Goal: Check status: Check status

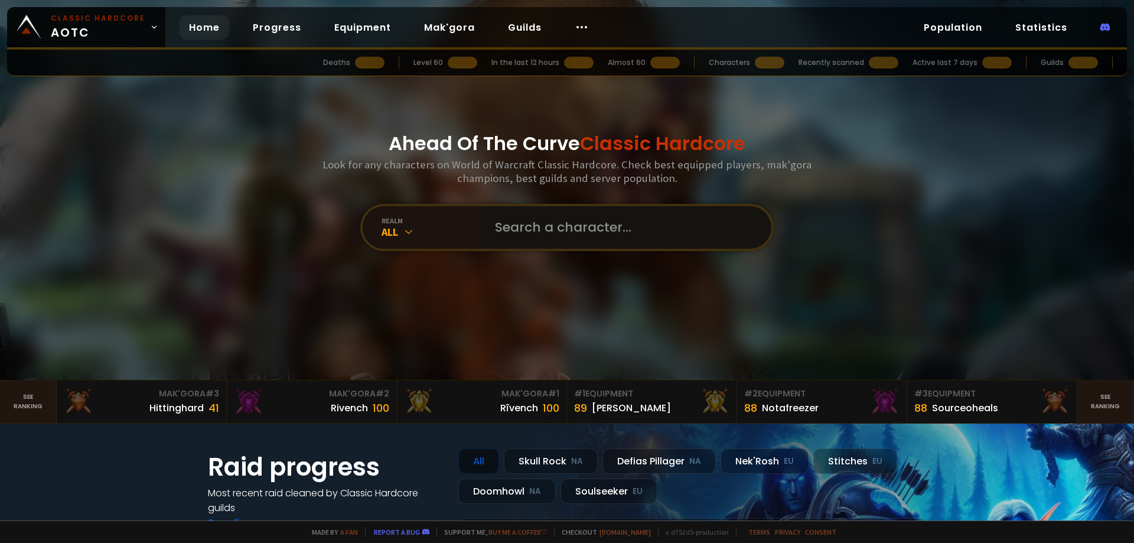
click at [554, 218] on input "text" at bounding box center [622, 227] width 269 height 43
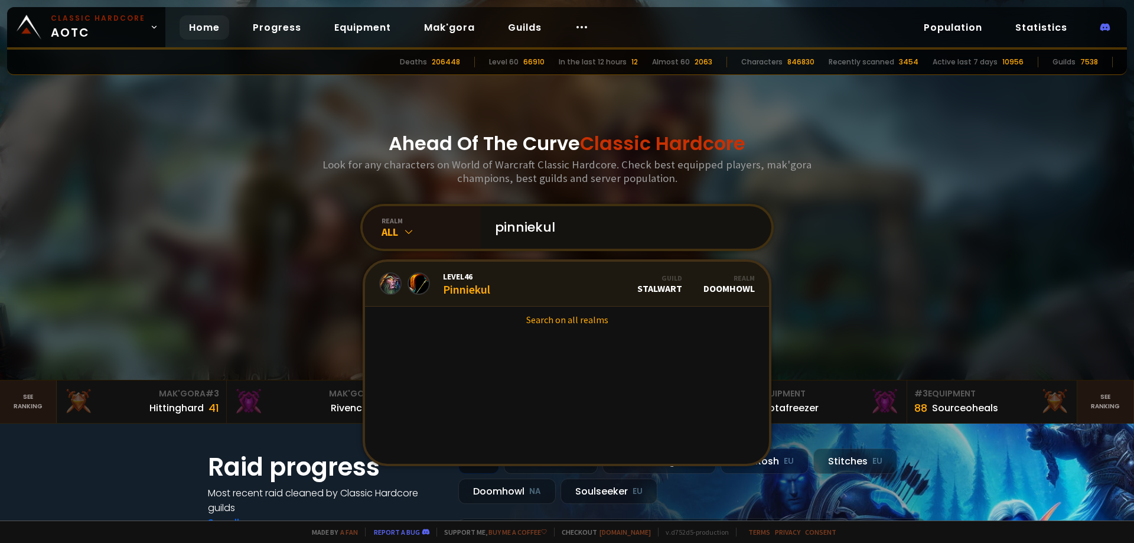
type input "pinniekul"
click at [525, 287] on link "Level 46 Pinniekul Guild Stalwart Realm Doomhowl" at bounding box center [567, 284] width 404 height 45
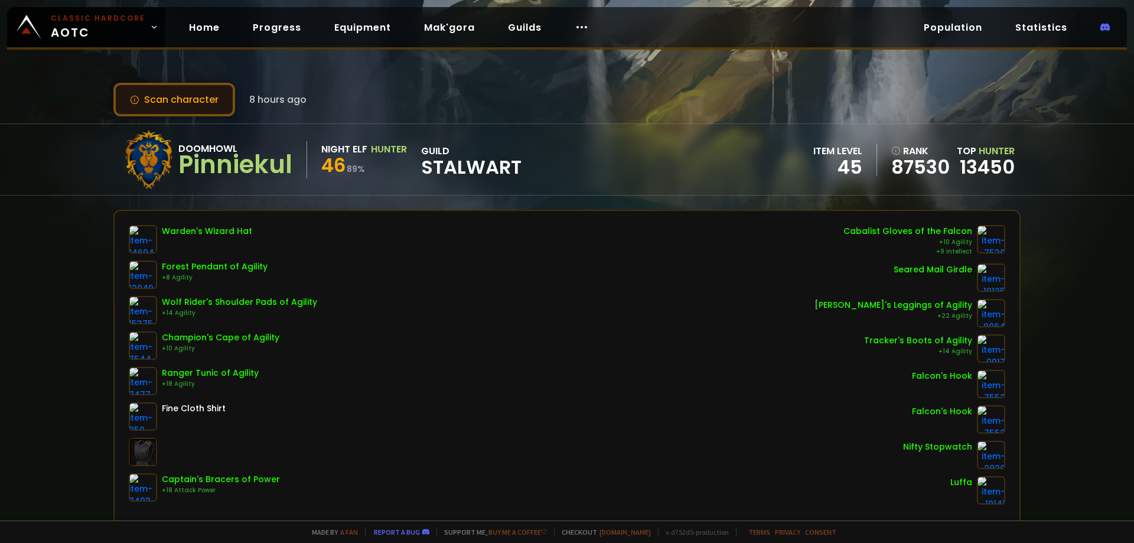
click at [174, 96] on button "Scan character" at bounding box center [174, 100] width 122 height 34
click at [190, 107] on button "Scan character" at bounding box center [174, 100] width 122 height 34
